Goal: Task Accomplishment & Management: Complete application form

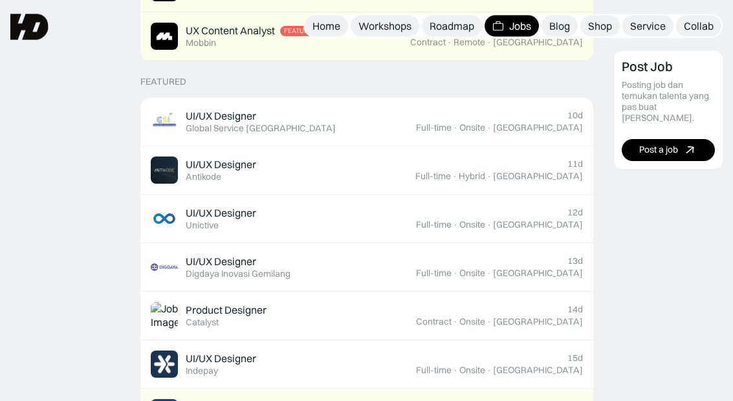
scroll to position [457, 0]
click at [451, 122] on div "Full-time" at bounding box center [434, 127] width 36 height 11
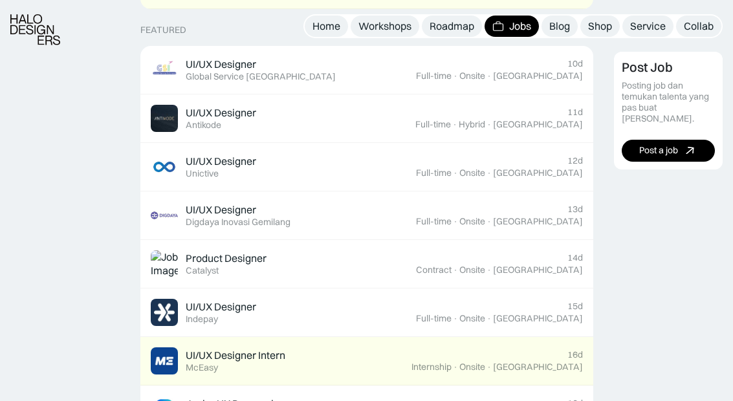
click at [451, 119] on div "Full-time" at bounding box center [433, 124] width 36 height 11
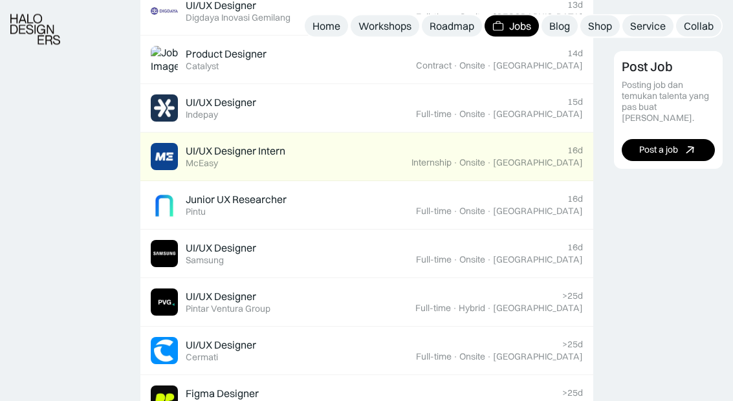
scroll to position [713, 0]
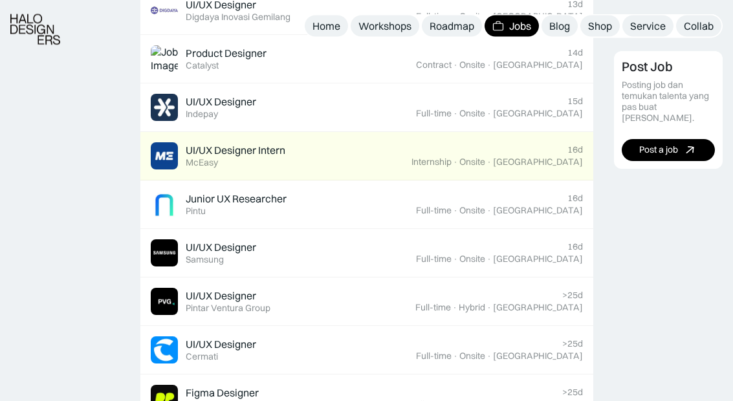
click at [563, 296] on div ">25d" at bounding box center [572, 295] width 21 height 11
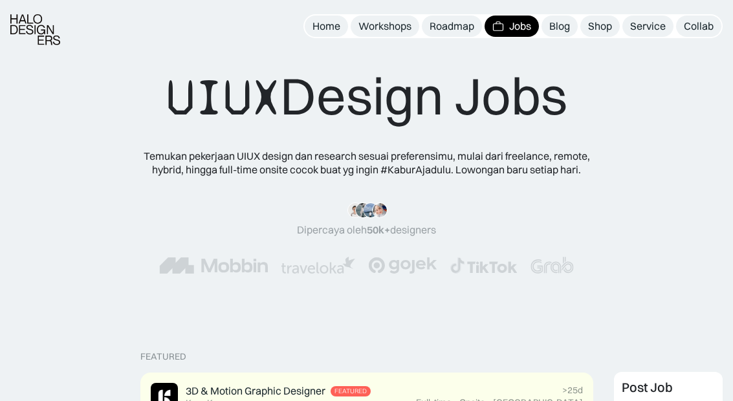
scroll to position [766, 0]
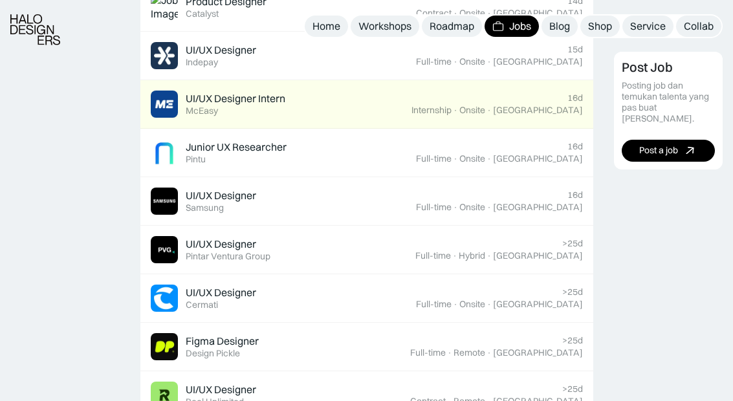
click at [416, 208] on div "UI/UX Designer Featured Samsung" at bounding box center [283, 201] width 265 height 27
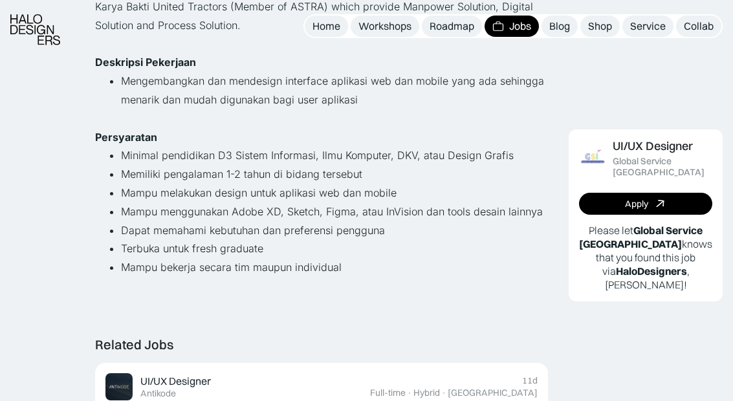
scroll to position [215, 0]
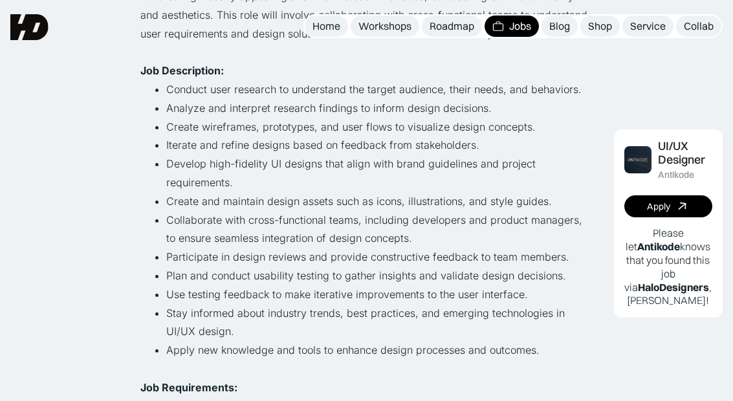
scroll to position [210, 0]
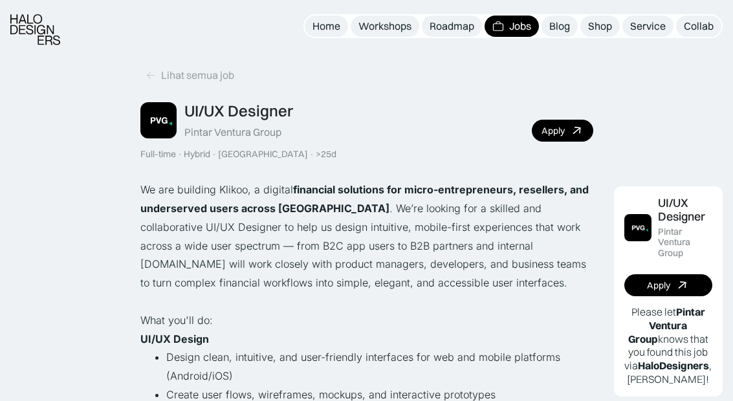
scroll to position [16, 0]
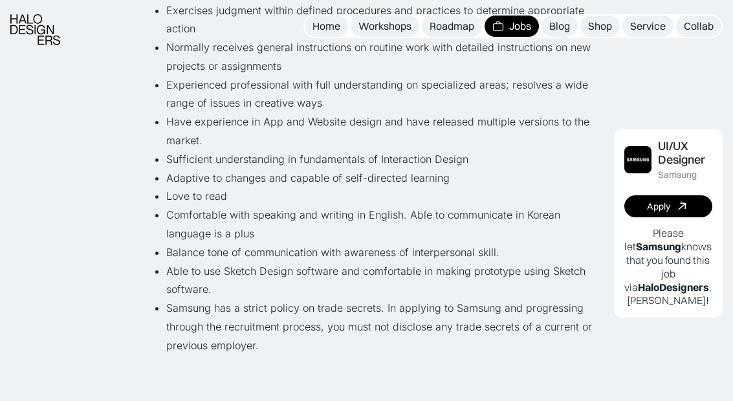
scroll to position [753, 0]
